Goal: Information Seeking & Learning: Find specific fact

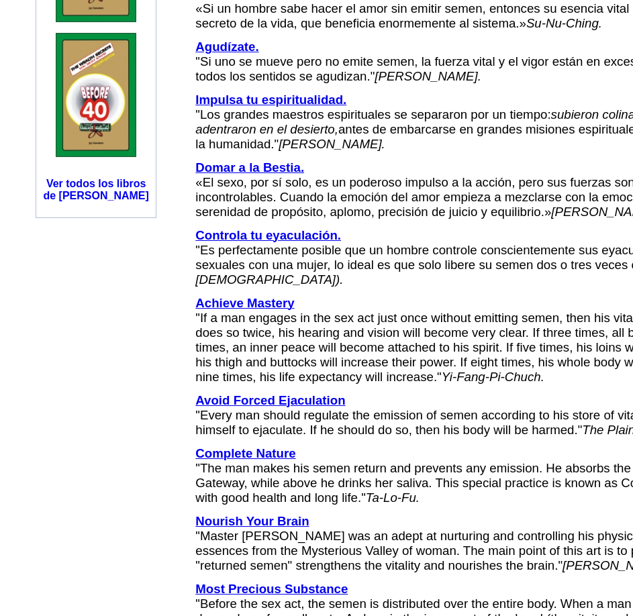
scroll to position [1038, 0]
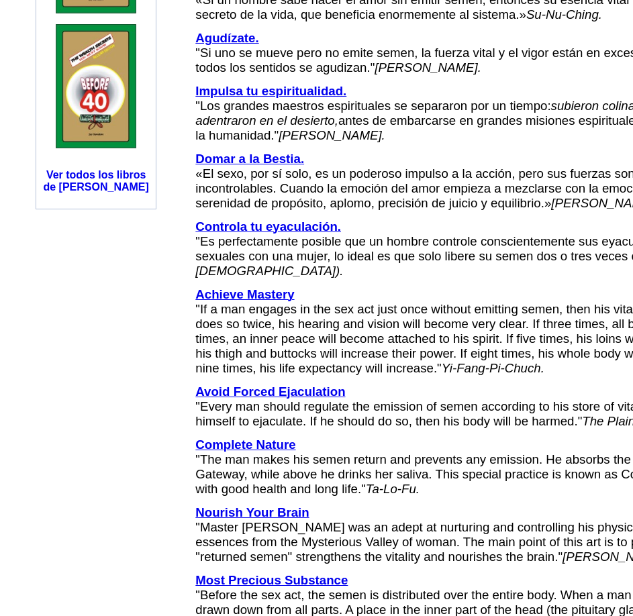
drag, startPoint x: 250, startPoint y: 325, endPoint x: 353, endPoint y: 323, distance: 102.1
drag, startPoint x: 247, startPoint y: 323, endPoint x: 351, endPoint y: 323, distance: 103.4
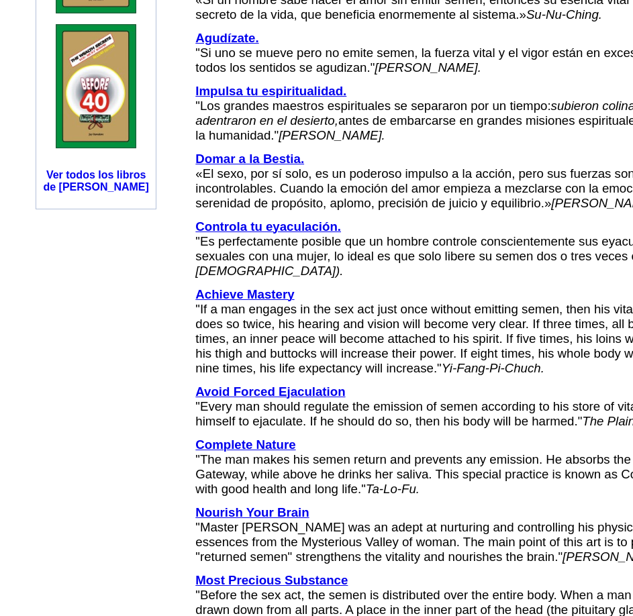
copy font "Yu-Fang-Pi-Chuch"
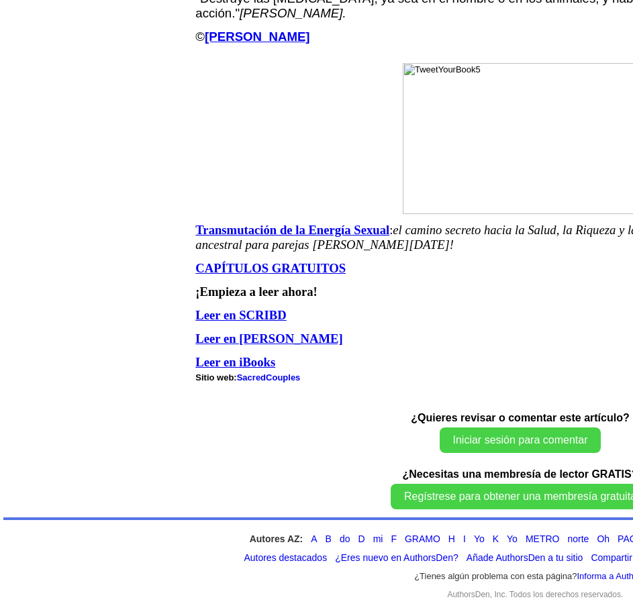
scroll to position [2045, 0]
drag, startPoint x: 381, startPoint y: 426, endPoint x: 391, endPoint y: 439, distance: 16.3
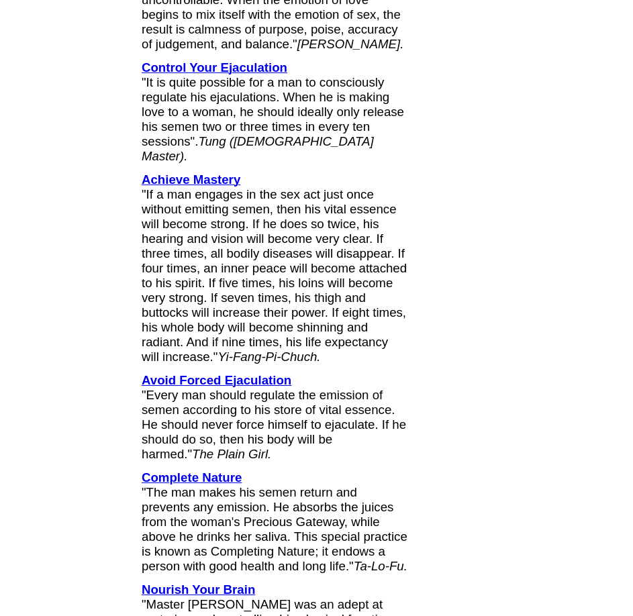
scroll to position [2035, 0]
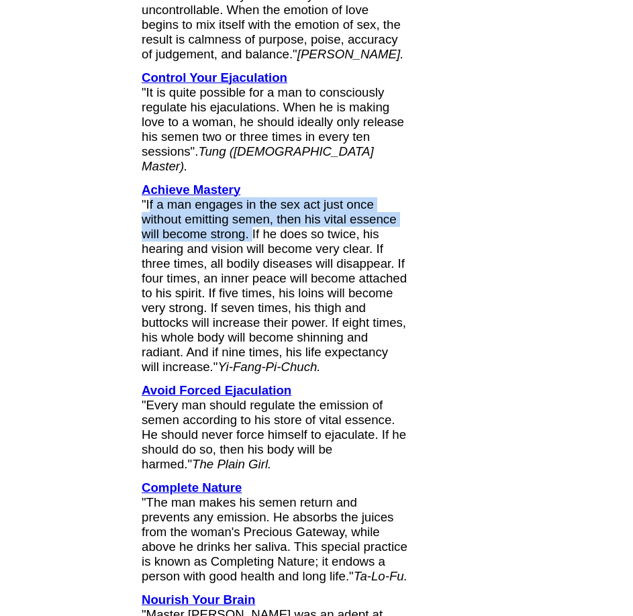
drag, startPoint x: 145, startPoint y: 168, endPoint x: 250, endPoint y: 194, distance: 108.6
click at [250, 197] on span ""If a man engages in the sex act just once without emitting semen, then his vit…" at bounding box center [274, 285] width 265 height 177
copy span "If a man engages in the sex act just once without emitting semen, then his vita…"
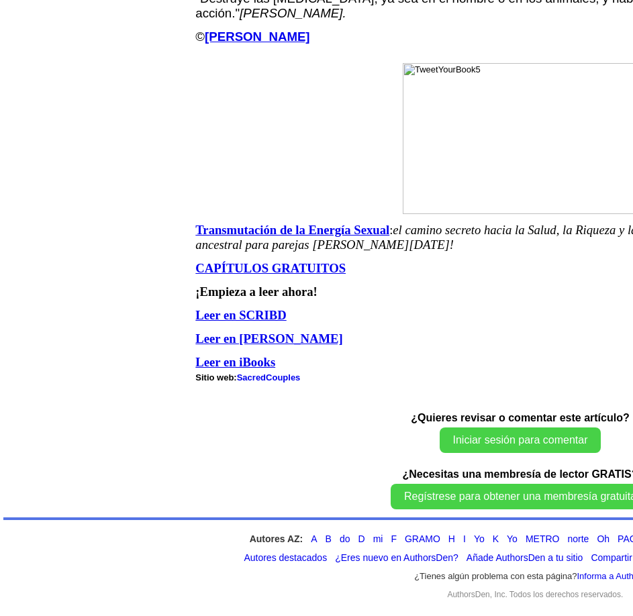
scroll to position [3254, 0]
